Goal: Navigation & Orientation: Find specific page/section

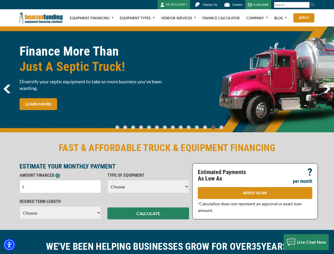
click at [9, 245] on img "Accessibility Menu" at bounding box center [9, 245] width 12 height 12
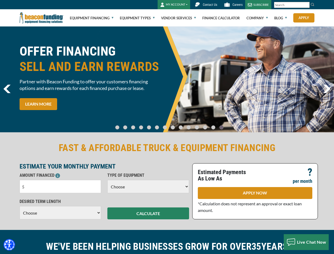
click at [306, 5] on body "Skip to main content Enable accessibility for low vision Open the accessibility…" at bounding box center [167, 127] width 334 height 254
click at [167, 79] on body "Skip to main content Enable accessibility for low vision Open the accessibility…" at bounding box center [167, 127] width 334 height 254
click at [122, 125] on body "Skip to main content Enable accessibility for low vision Open the accessibility…" at bounding box center [167, 127] width 334 height 254
click at [129, 125] on body "Skip to main content Enable accessibility for low vision Open the accessibility…" at bounding box center [167, 127] width 334 height 254
click at [136, 125] on body "Skip to main content Enable accessibility for low vision Open the accessibility…" at bounding box center [167, 127] width 334 height 254
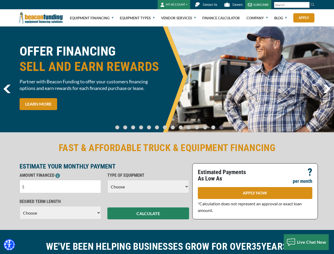
click at [144, 125] on body "Skip to main content Enable accessibility for low vision Open the accessibility…" at bounding box center [167, 127] width 334 height 254
click at [151, 125] on body "Skip to main content Enable accessibility for low vision Open the accessibility…" at bounding box center [167, 127] width 334 height 254
